Goal: Book appointment/travel/reservation

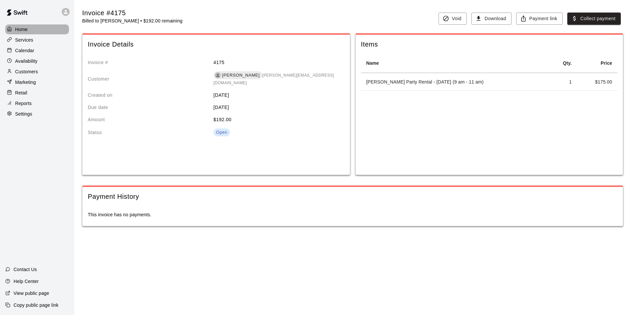
click at [24, 29] on p "Home" at bounding box center [21, 29] width 13 height 7
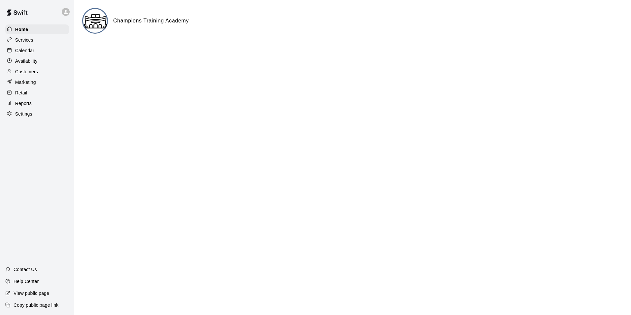
click at [28, 107] on p "Reports" at bounding box center [23, 103] width 17 height 7
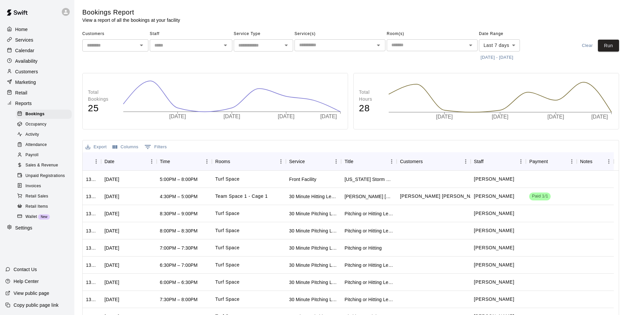
click at [40, 169] on span "Sales & Revenue" at bounding box center [41, 165] width 33 height 7
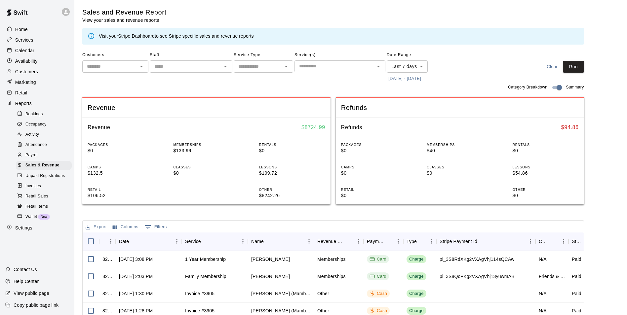
scroll to position [33, 0]
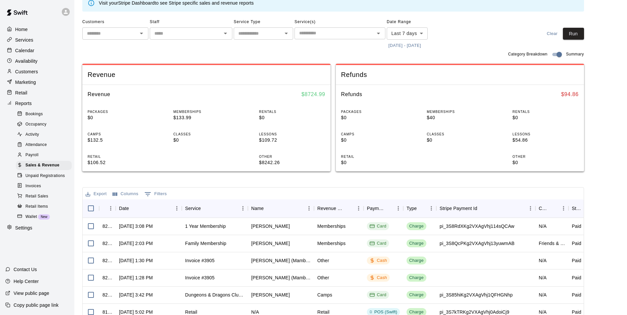
click at [32, 95] on div "Retail" at bounding box center [37, 93] width 64 height 10
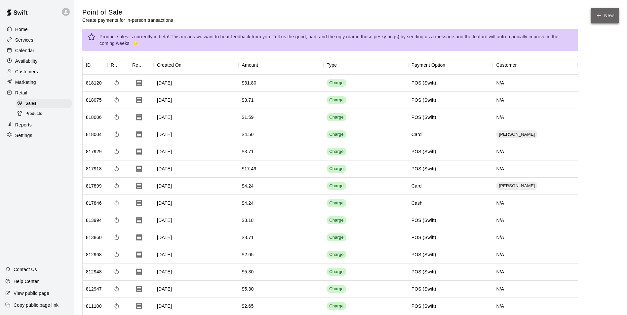
click at [596, 16] on icon "button" at bounding box center [598, 16] width 6 height 6
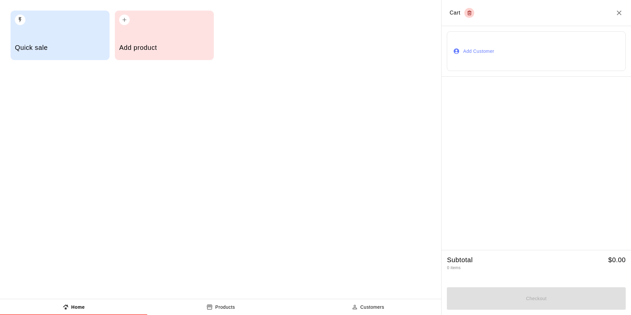
click at [171, 47] on h5 "Add product" at bounding box center [164, 47] width 90 height 9
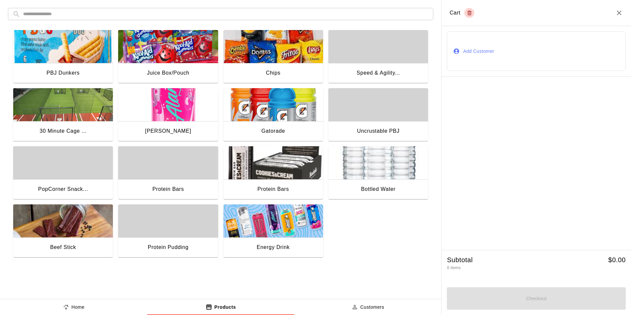
click at [296, 55] on img "button" at bounding box center [274, 46] width 100 height 33
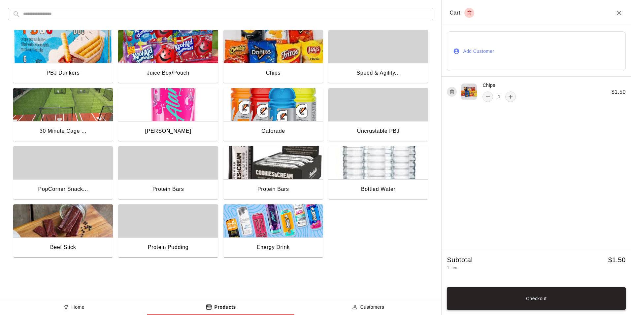
click at [522, 298] on button "Checkout" at bounding box center [536, 298] width 179 height 22
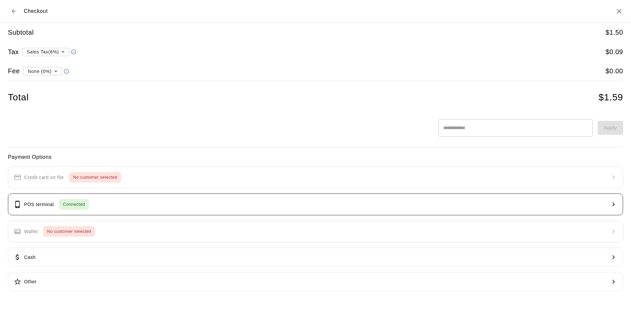
click at [128, 205] on button "POS terminal Connected" at bounding box center [316, 205] width 616 height 22
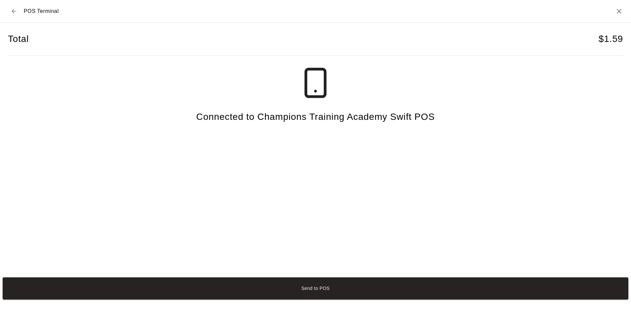
click at [321, 291] on button "Send to POS" at bounding box center [316, 288] width 626 height 22
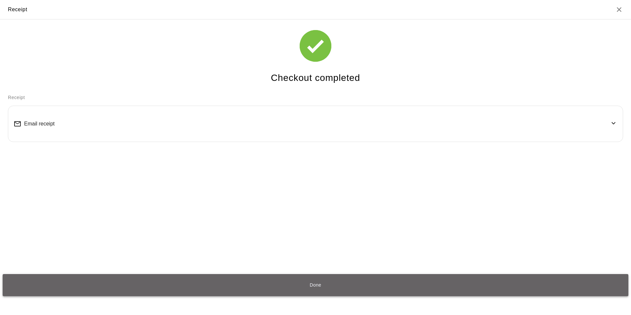
click at [280, 284] on button "Done" at bounding box center [316, 285] width 626 height 22
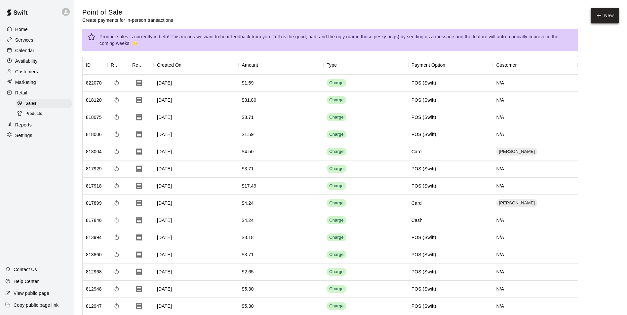
click at [605, 20] on button "New" at bounding box center [604, 16] width 28 height 16
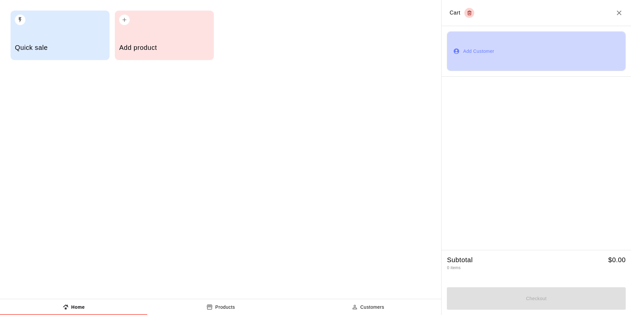
click at [491, 46] on button "Add Customer" at bounding box center [536, 51] width 179 height 40
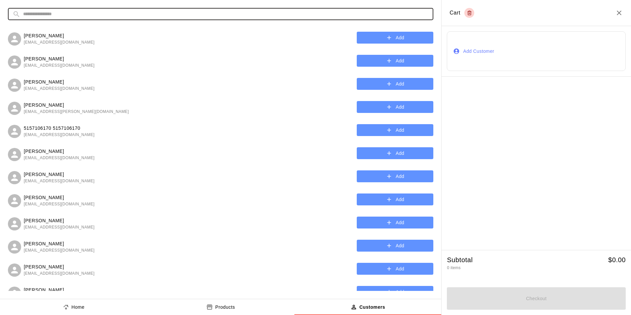
click at [170, 13] on input "text" at bounding box center [226, 14] width 406 height 12
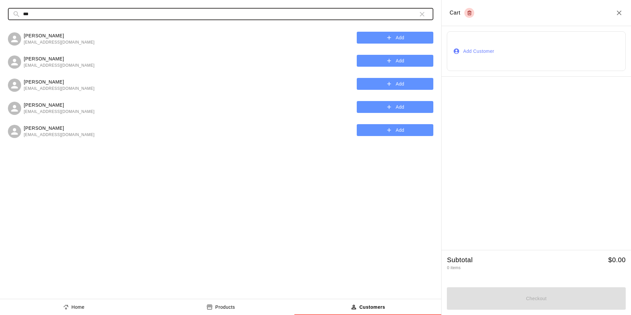
type input "***"
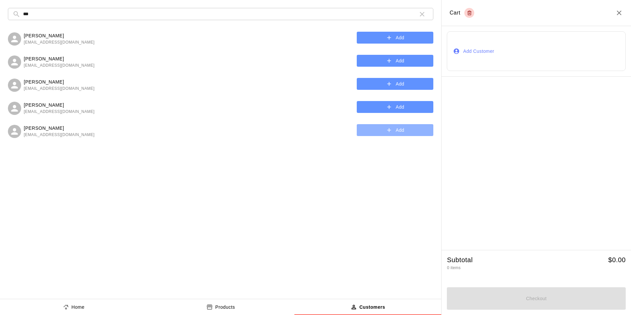
click at [400, 128] on button "Add" at bounding box center [395, 130] width 77 height 12
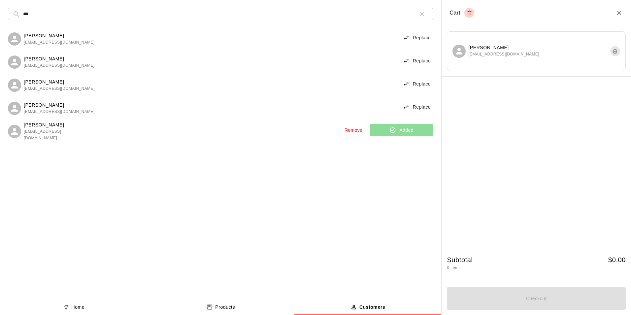
click at [560, 161] on div at bounding box center [537, 163] width 190 height 173
click at [423, 15] on icon "button" at bounding box center [422, 14] width 8 height 8
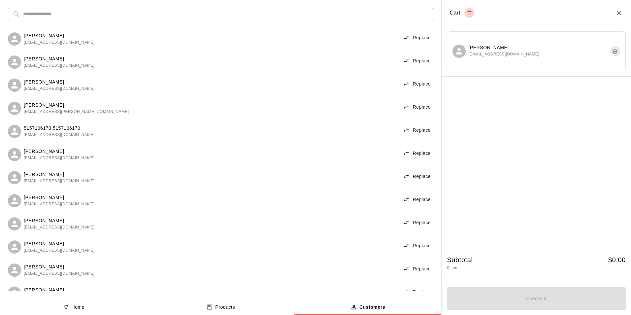
click at [225, 309] on p "Products" at bounding box center [225, 307] width 20 height 7
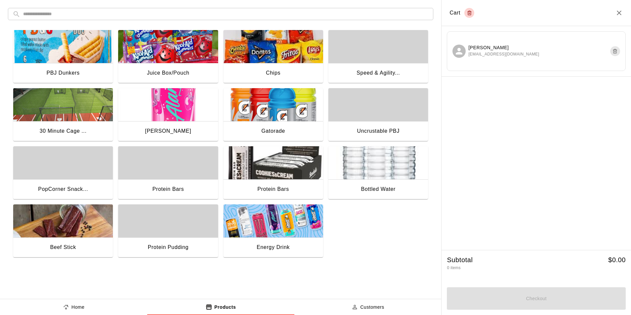
click at [164, 64] on div "Juice Box/Pouch" at bounding box center [168, 73] width 100 height 21
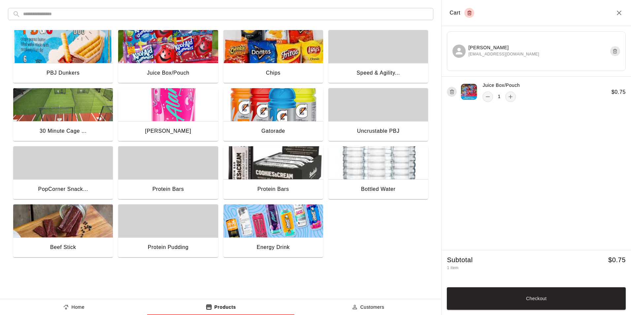
click at [288, 60] on img "button" at bounding box center [274, 46] width 100 height 33
click at [524, 303] on button "Checkout" at bounding box center [536, 298] width 179 height 22
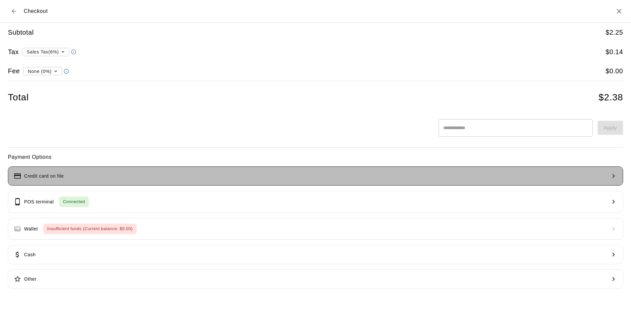
click at [64, 175] on button "Credit card on file" at bounding box center [316, 175] width 616 height 19
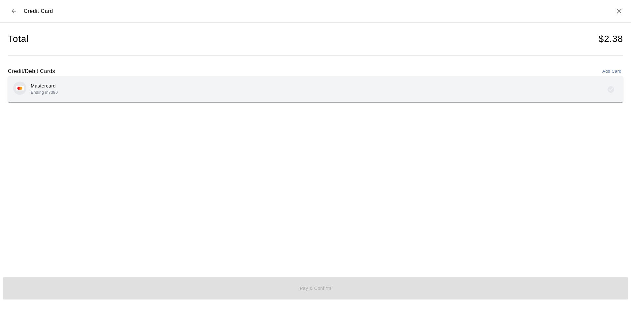
click at [45, 83] on p "Mastercard" at bounding box center [44, 86] width 27 height 7
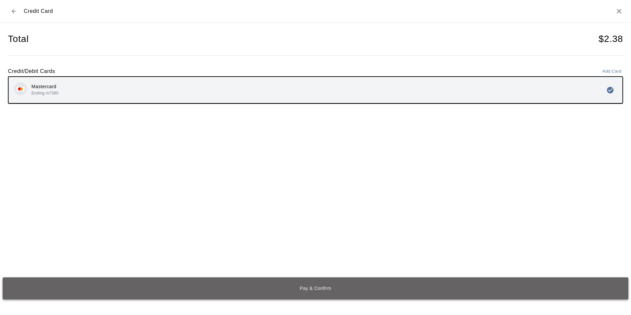
click at [309, 290] on button "Pay & Confirm" at bounding box center [316, 288] width 626 height 22
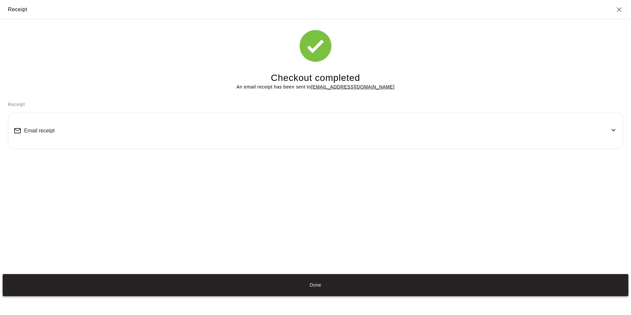
click at [317, 283] on button "Done" at bounding box center [316, 285] width 626 height 22
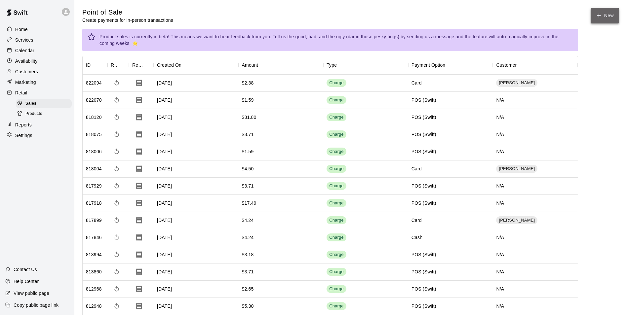
click at [604, 18] on button "New" at bounding box center [604, 16] width 28 height 16
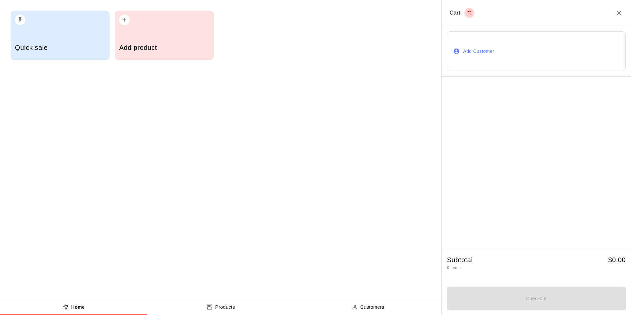
click at [147, 37] on div "Add product" at bounding box center [164, 48] width 90 height 23
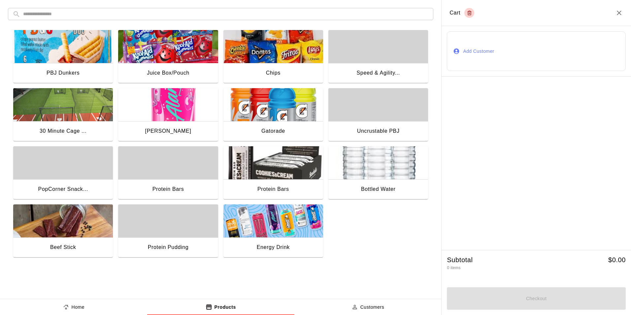
click at [266, 53] on img "button" at bounding box center [274, 46] width 100 height 33
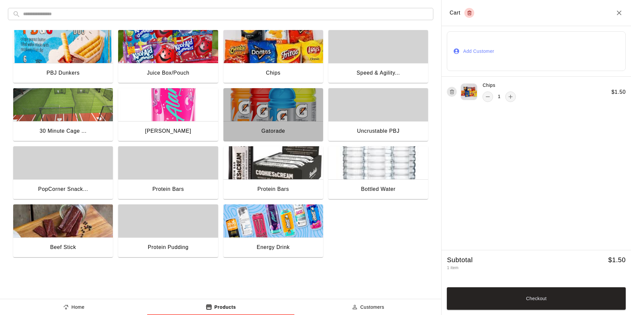
click at [271, 113] on img "button" at bounding box center [274, 104] width 100 height 33
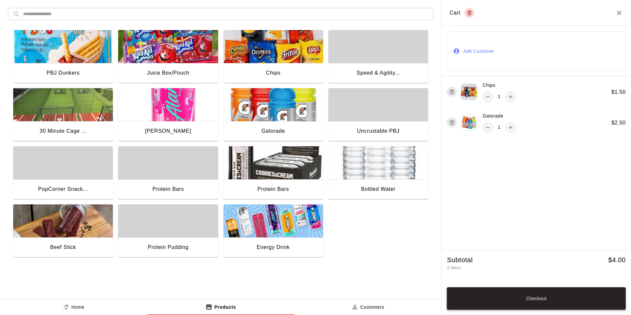
click at [568, 295] on button "Checkout" at bounding box center [536, 298] width 179 height 22
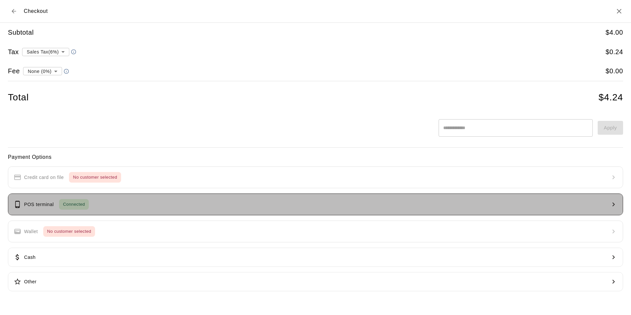
click at [61, 207] on span "Connected" at bounding box center [74, 205] width 30 height 8
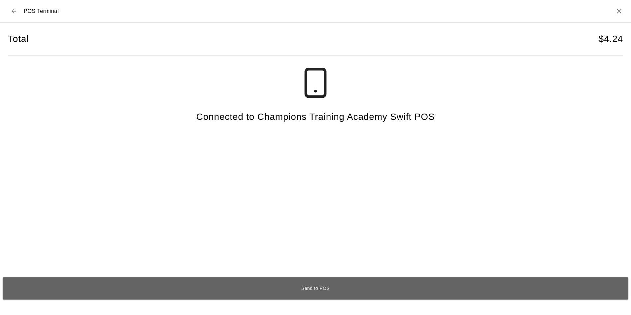
click at [327, 285] on button "Send to POS" at bounding box center [316, 288] width 626 height 22
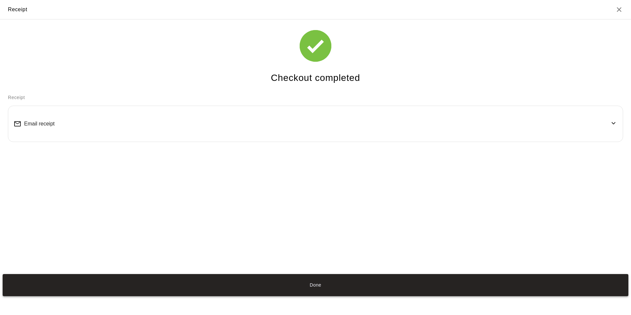
click at [319, 286] on button "Done" at bounding box center [316, 285] width 626 height 22
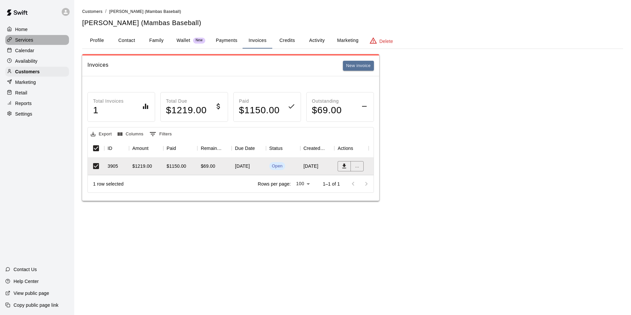
click at [27, 43] on p "Services" at bounding box center [24, 40] width 18 height 7
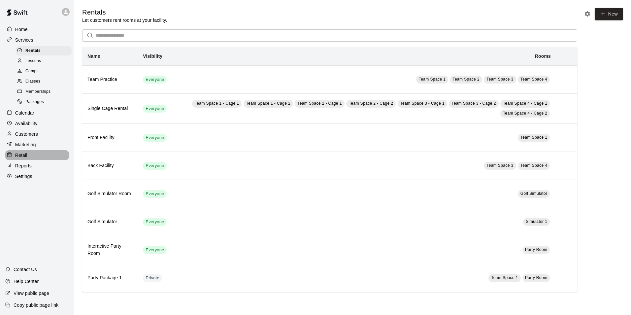
click at [19, 159] on p "Retail" at bounding box center [21, 155] width 12 height 7
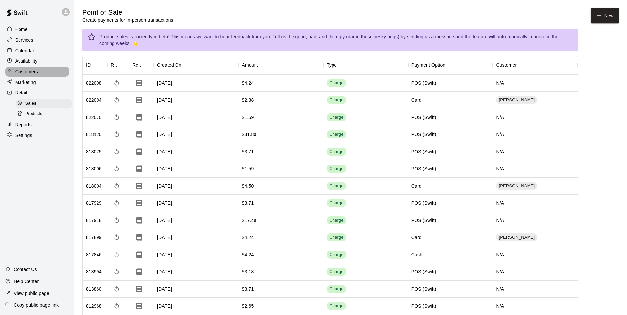
click at [34, 73] on p "Customers" at bounding box center [26, 71] width 23 height 7
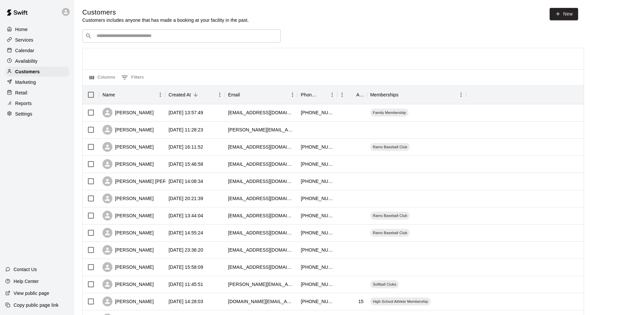
click at [150, 37] on input "Search customers by name or email" at bounding box center [185, 36] width 183 height 7
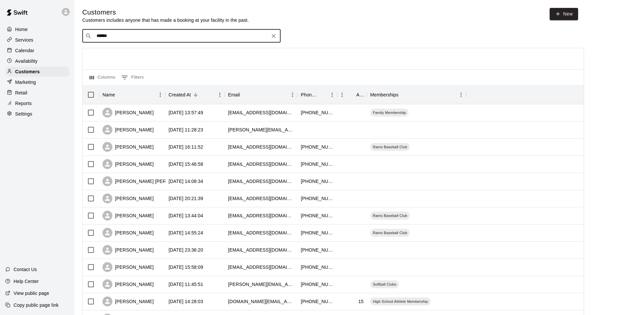
type input "******"
click at [137, 54] on div "[PERSON_NAME] 1 Year Membership [EMAIL_ADDRESS][DOMAIN_NAME]" at bounding box center [142, 54] width 82 height 14
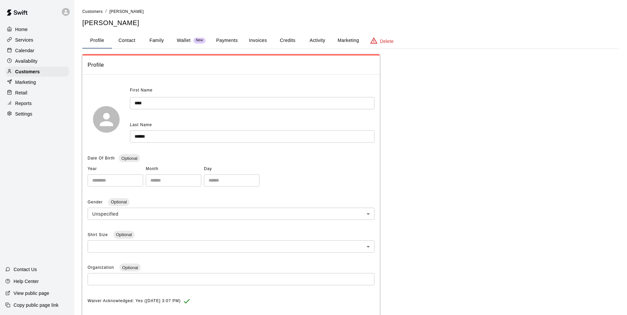
click at [223, 42] on button "Payments" at bounding box center [227, 41] width 32 height 16
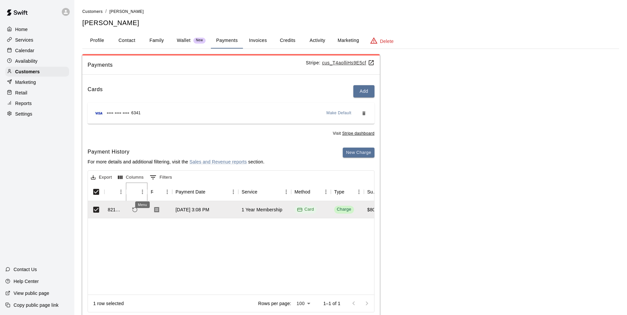
click at [139, 195] on icon "Menu" at bounding box center [142, 192] width 7 height 7
click at [167, 251] on div "821911 [DATE] 3:08 PM 1 Year Membership Card Charge $80.00 $4.80 $84.80" at bounding box center [532, 247] width 888 height 93
click at [133, 211] on icon "Refund payment" at bounding box center [134, 209] width 5 height 5
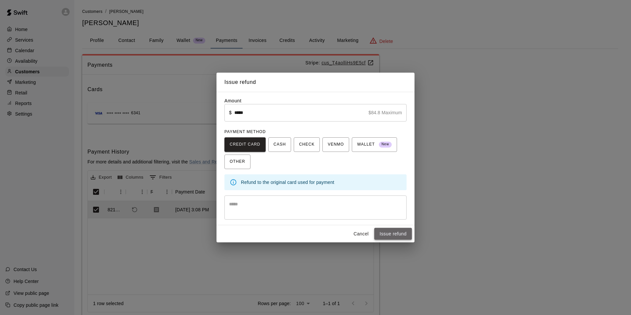
click at [406, 235] on button "Issue refund" at bounding box center [394, 234] width 38 height 12
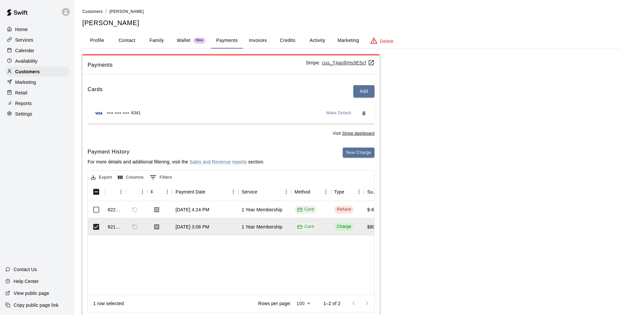
click at [249, 43] on button "Invoices" at bounding box center [258, 41] width 30 height 16
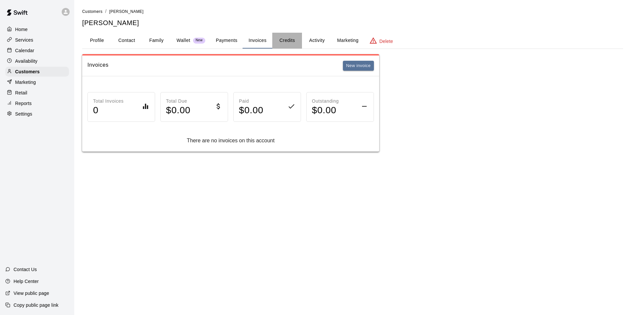
click at [288, 41] on button "Credits" at bounding box center [287, 41] width 30 height 16
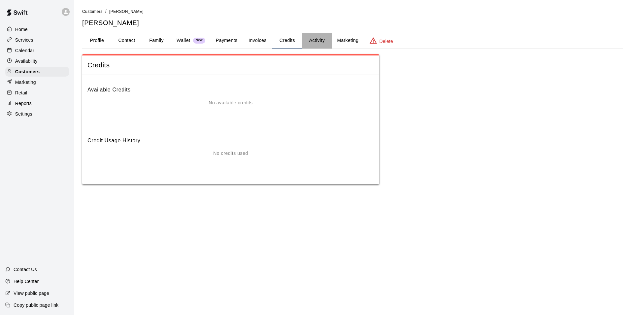
click at [321, 39] on button "Activity" at bounding box center [317, 41] width 30 height 16
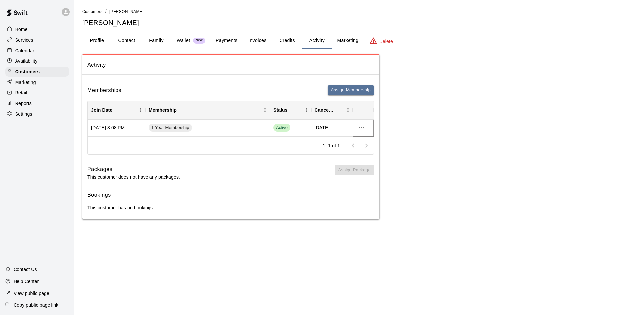
click at [363, 130] on icon "more actions" at bounding box center [362, 128] width 8 height 8
click at [203, 132] on div at bounding box center [315, 157] width 631 height 315
click at [180, 130] on span "1 Year Membership" at bounding box center [170, 128] width 43 height 6
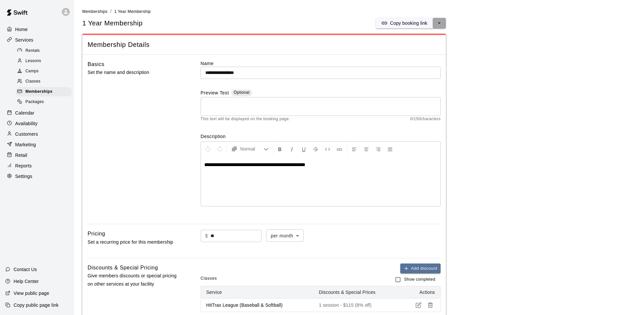
click at [440, 23] on icon "select merge strategy" at bounding box center [439, 23] width 7 height 7
click at [421, 220] on div "**********" at bounding box center [263, 234] width 363 height 359
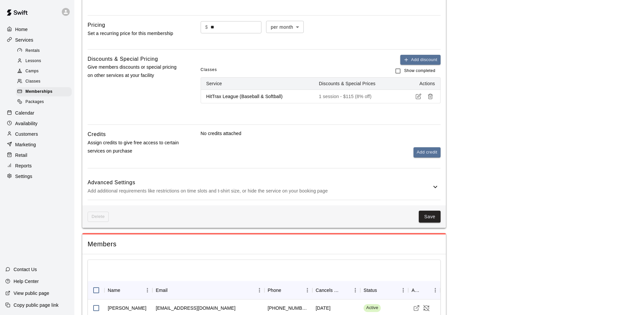
scroll to position [267, 0]
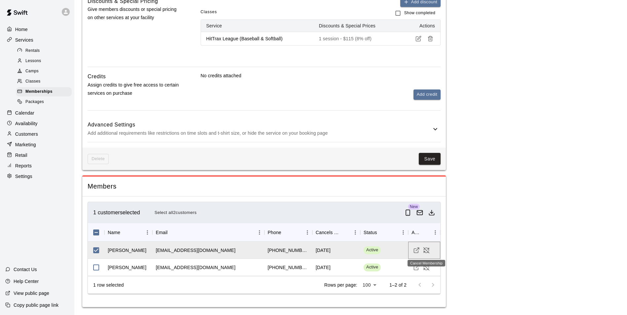
click at [427, 252] on icon "Cancel Membership" at bounding box center [426, 250] width 7 height 7
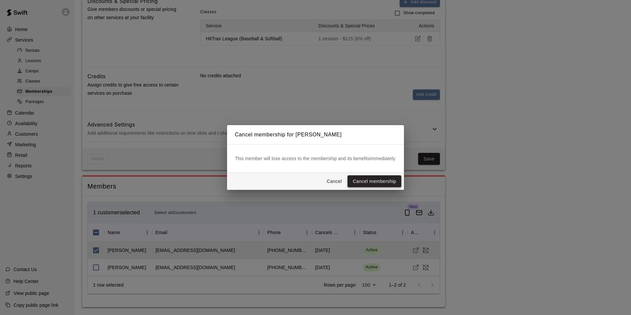
click at [380, 183] on button "Cancel membership" at bounding box center [375, 181] width 54 height 12
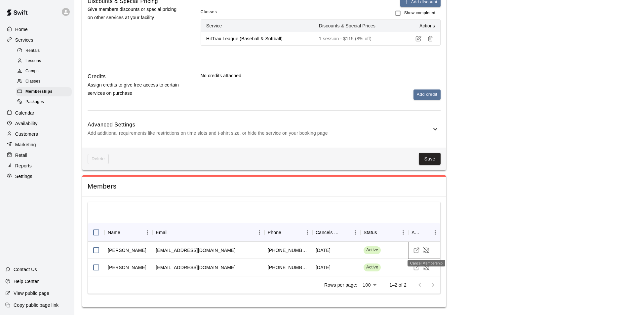
click at [428, 252] on icon "Cancel Membership" at bounding box center [426, 250] width 6 height 6
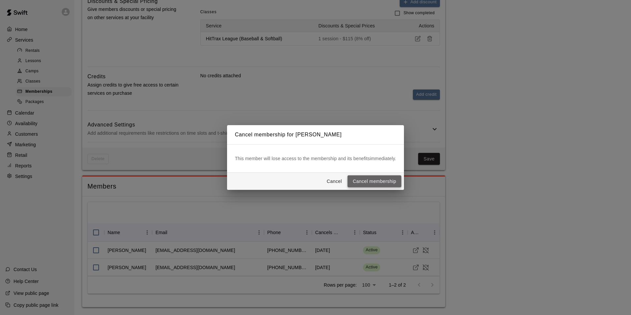
click at [381, 183] on button "Cancel membership" at bounding box center [375, 181] width 54 height 12
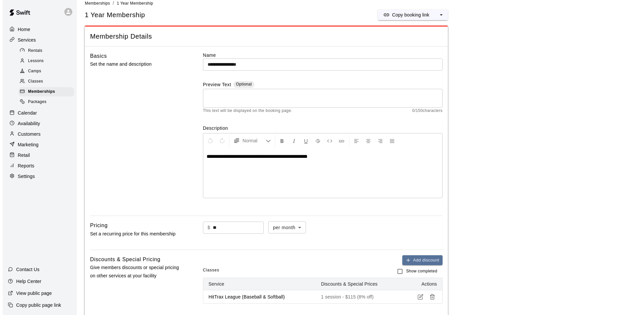
scroll to position [0, 0]
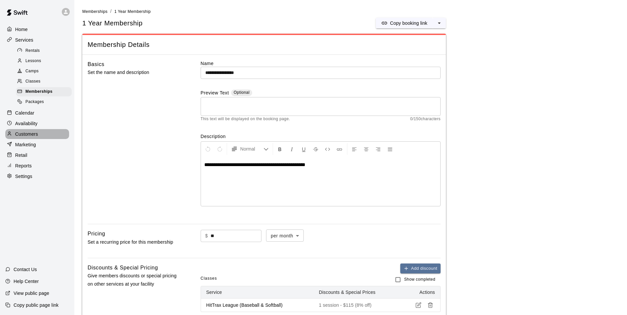
click at [27, 137] on p "Customers" at bounding box center [26, 134] width 23 height 7
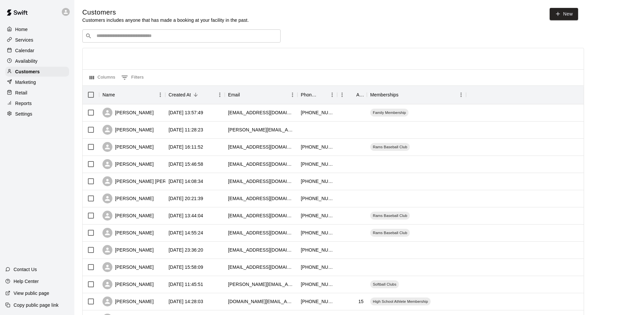
click at [147, 39] on input "Search customers by name or email" at bounding box center [185, 36] width 183 height 7
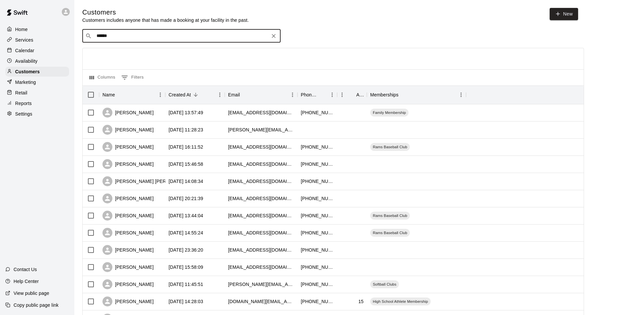
type input "******"
click at [140, 54] on div "[PERSON_NAME] [EMAIL_ADDRESS][DOMAIN_NAME]" at bounding box center [136, 54] width 71 height 14
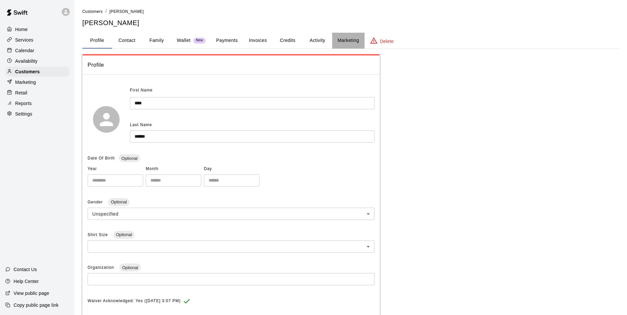
click at [339, 40] on button "Marketing" at bounding box center [348, 41] width 32 height 16
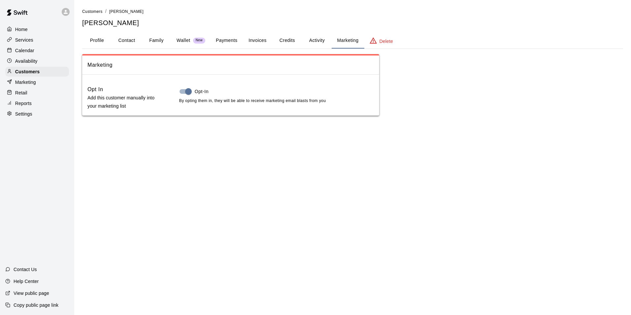
click at [314, 42] on button "Activity" at bounding box center [317, 41] width 30 height 16
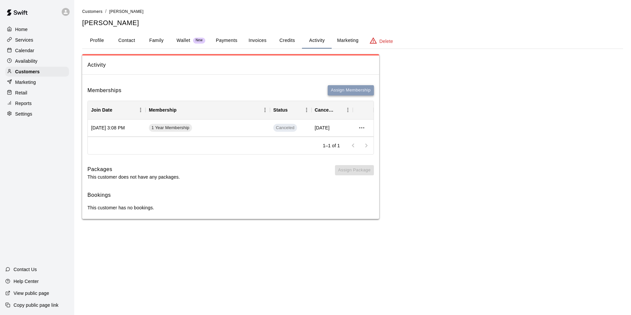
click at [337, 90] on button "Assign Membership" at bounding box center [351, 90] width 46 height 10
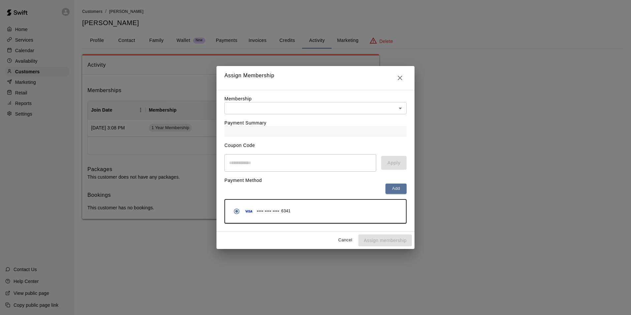
click at [336, 105] on body "Home Services Calendar Availability Customers Marketing Retail Reports Settings…" at bounding box center [315, 116] width 631 height 232
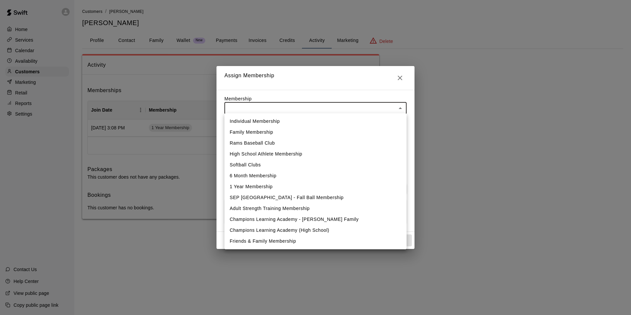
click at [317, 129] on li "Family Membership" at bounding box center [316, 132] width 182 height 11
type input "**********"
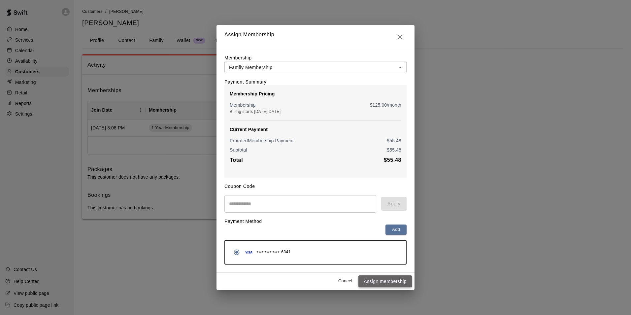
click at [388, 281] on button "Assign membership" at bounding box center [386, 281] width 54 height 12
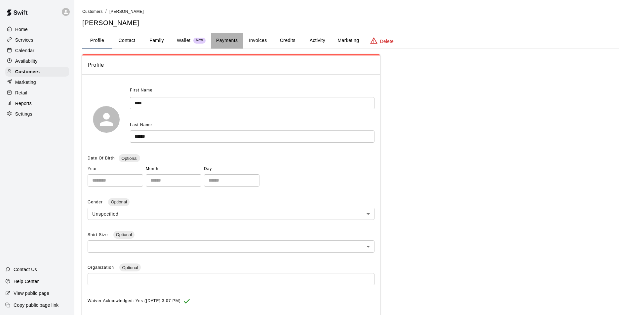
click at [224, 41] on button "Payments" at bounding box center [227, 41] width 32 height 16
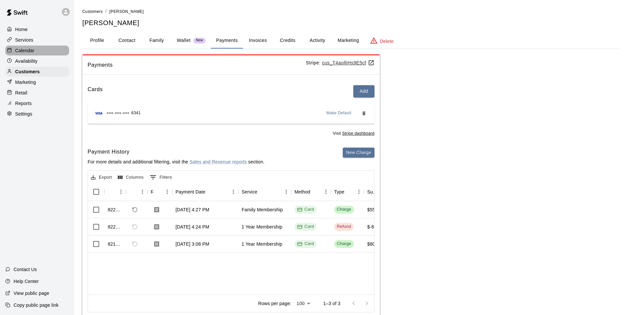
click at [30, 50] on p "Calendar" at bounding box center [24, 50] width 19 height 7
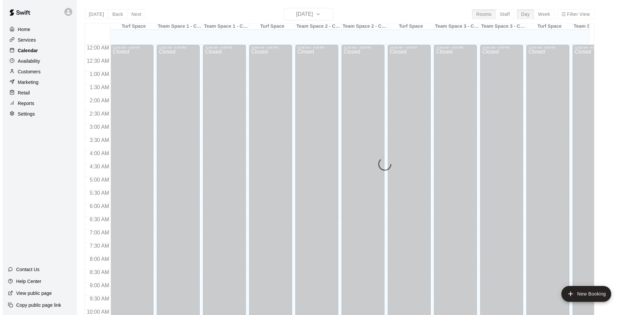
scroll to position [336, 0]
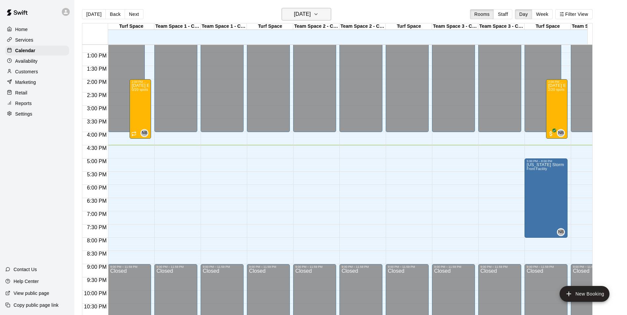
click at [294, 18] on h6 "Wednesday Sep 17" at bounding box center [302, 14] width 17 height 9
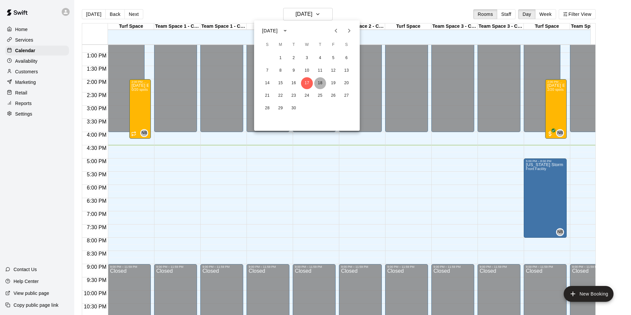
click at [321, 84] on button "18" at bounding box center [320, 83] width 12 height 12
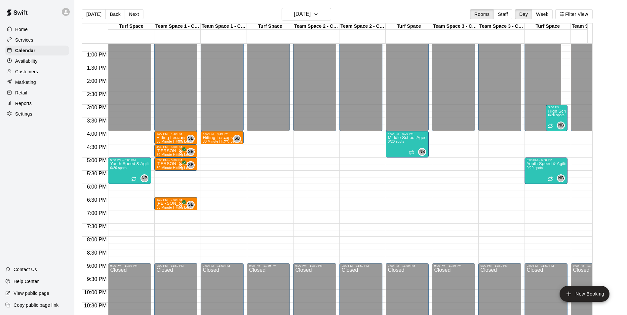
click at [260, 177] on div "12:00 AM – 4:00 PM Closed 9:00 PM – 11:59 PM Closed" at bounding box center [268, 25] width 43 height 634
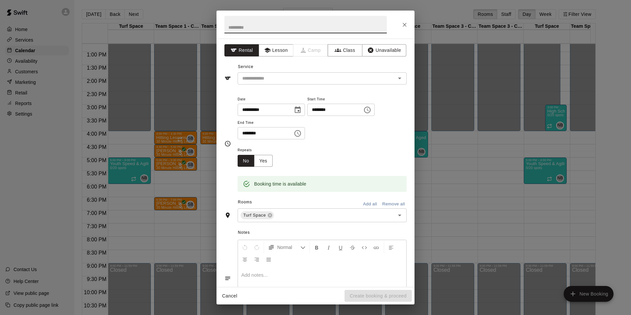
click at [302, 136] on icon "Choose time, selected time is 6:00 PM" at bounding box center [298, 133] width 8 height 8
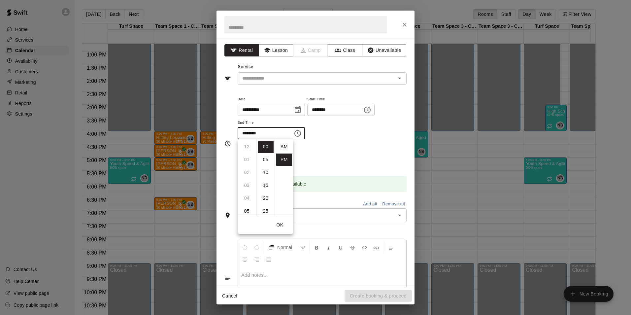
scroll to position [12, 0]
click at [266, 195] on li "30" at bounding box center [266, 191] width 16 height 12
type input "********"
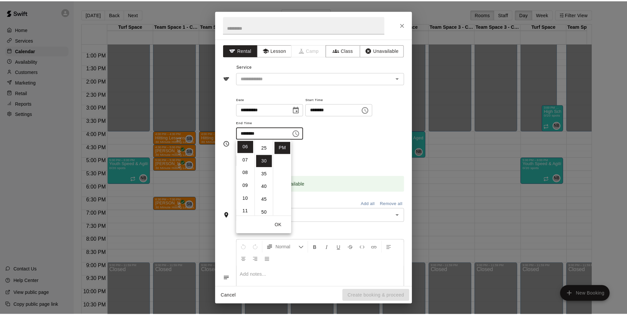
scroll to position [77, 0]
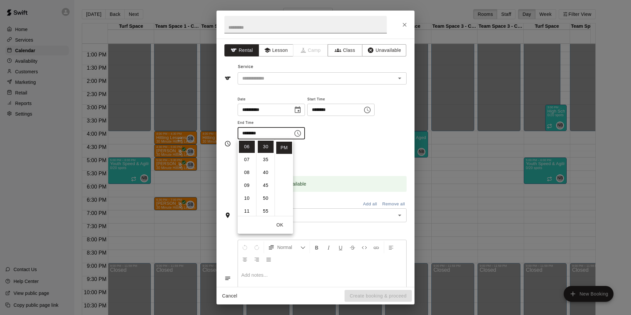
click at [276, 26] on input "text" at bounding box center [306, 25] width 162 height 18
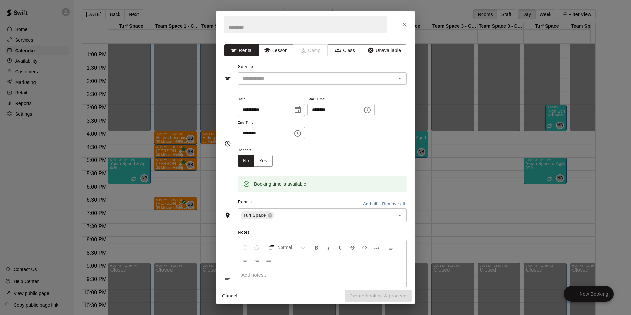
click at [276, 26] on input "text" at bounding box center [306, 25] width 162 height 18
type input "**********"
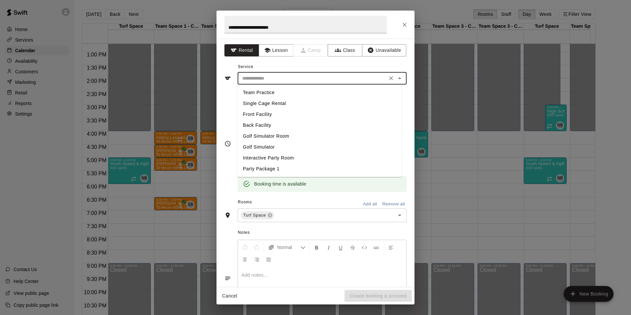
click at [311, 80] on input "text" at bounding box center [313, 78] width 146 height 8
click at [265, 95] on li "Team Practice" at bounding box center [320, 92] width 164 height 11
type input "**********"
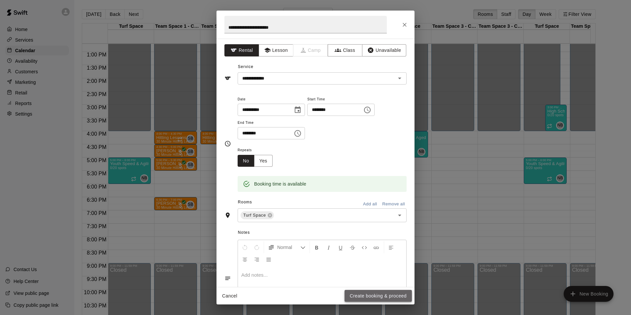
click at [382, 295] on button "Create booking & proceed" at bounding box center [378, 296] width 67 height 12
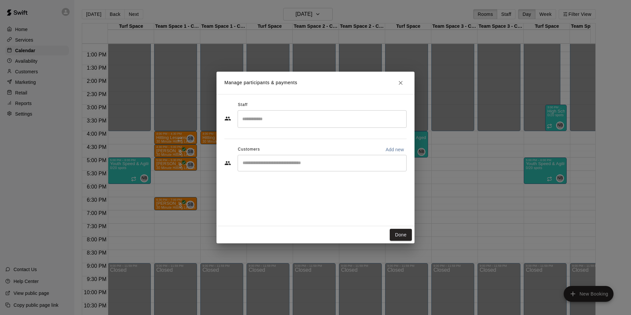
click at [321, 165] on input "Start typing to search customers..." at bounding box center [322, 163] width 163 height 7
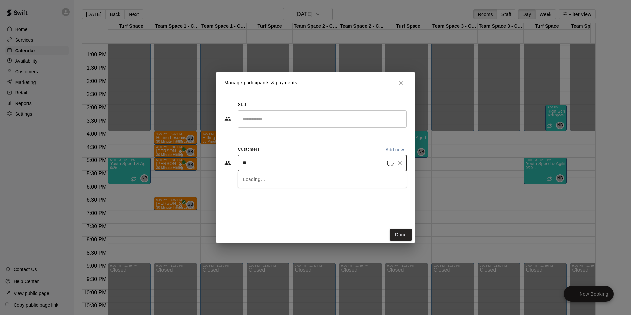
type input "***"
click at [277, 190] on div "Nate Porter Family Membership nathanporter17@gmail.com" at bounding box center [322, 181] width 169 height 21
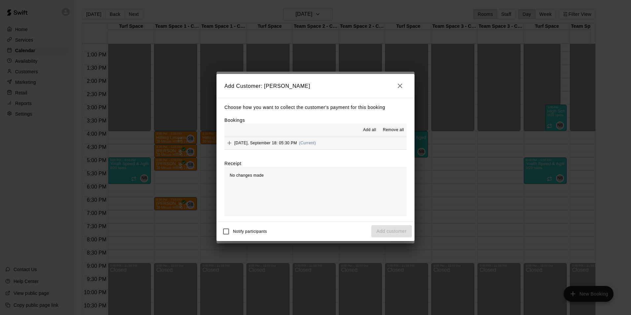
click at [232, 144] on icon "Add" at bounding box center [229, 143] width 7 height 7
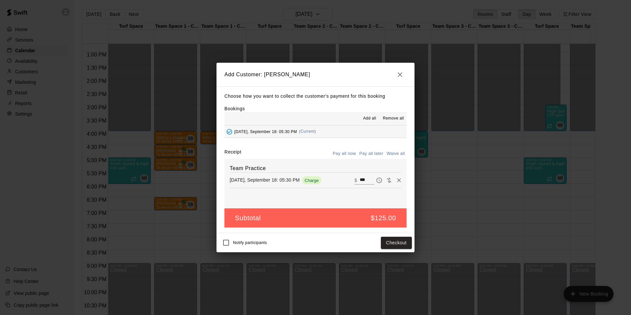
click at [376, 155] on button "Pay all later" at bounding box center [371, 154] width 27 height 10
click at [393, 244] on button "Add customer" at bounding box center [392, 243] width 41 height 12
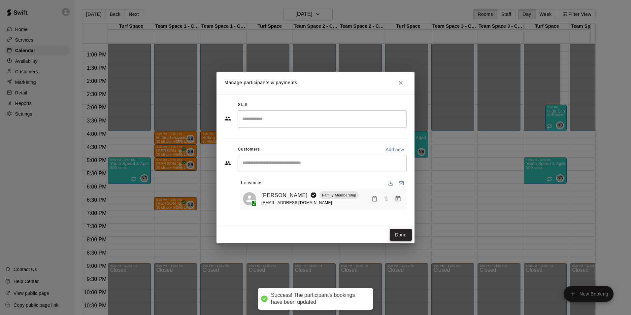
click at [406, 229] on button "Done" at bounding box center [401, 235] width 22 height 12
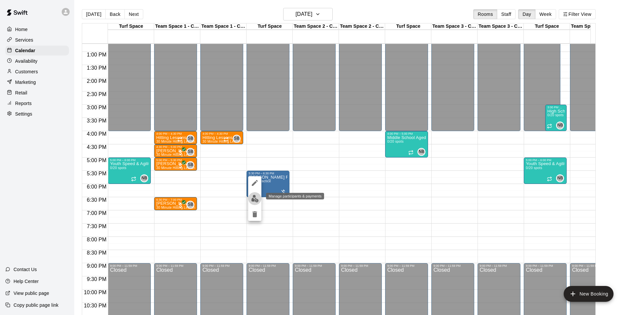
click at [256, 198] on img "edit" at bounding box center [255, 199] width 8 height 8
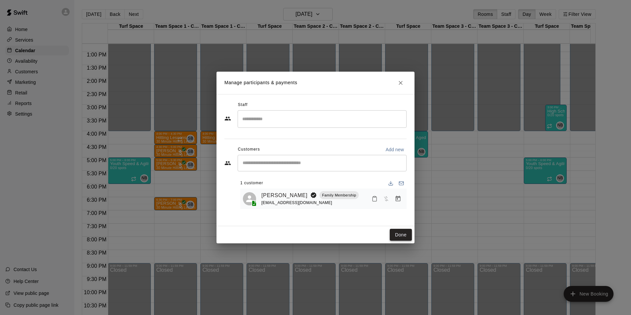
click at [402, 237] on button "Done" at bounding box center [401, 235] width 22 height 12
